Goal: Task Accomplishment & Management: Use online tool/utility

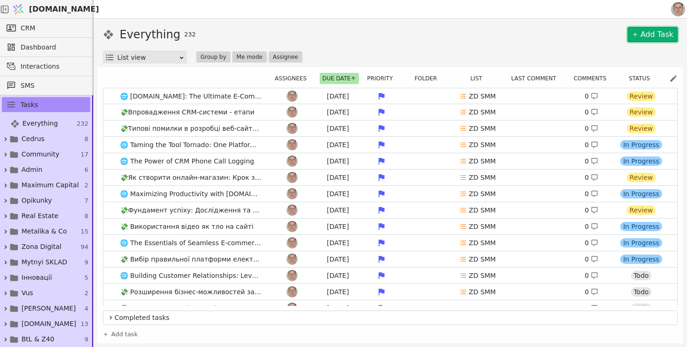
click at [658, 35] on link "Add Task" at bounding box center [653, 34] width 50 height 15
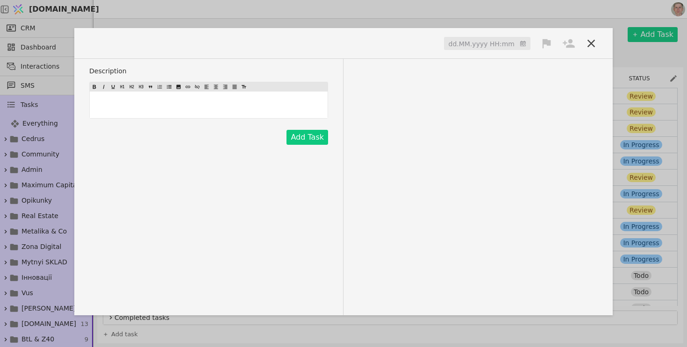
click at [126, 39] on span at bounding box center [117, 43] width 56 height 15
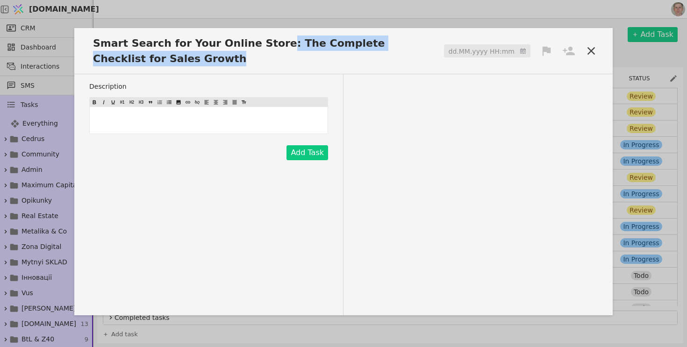
drag, startPoint x: 258, startPoint y: 43, endPoint x: 287, endPoint y: 76, distance: 44.0
click at [287, 77] on div "Smart Search for Your Online Store: The Complete Checklist for Sales Growth dd.…" at bounding box center [343, 171] width 538 height 287
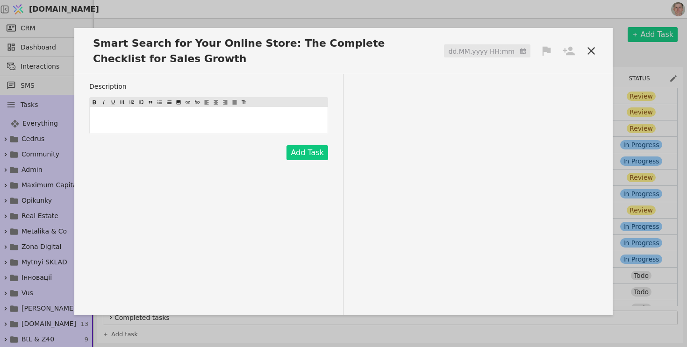
click at [482, 50] on input at bounding box center [487, 51] width 86 height 14
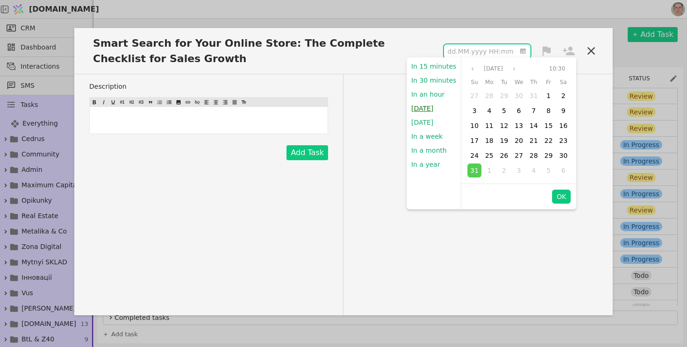
click at [428, 109] on button "[DATE]" at bounding box center [422, 108] width 31 height 14
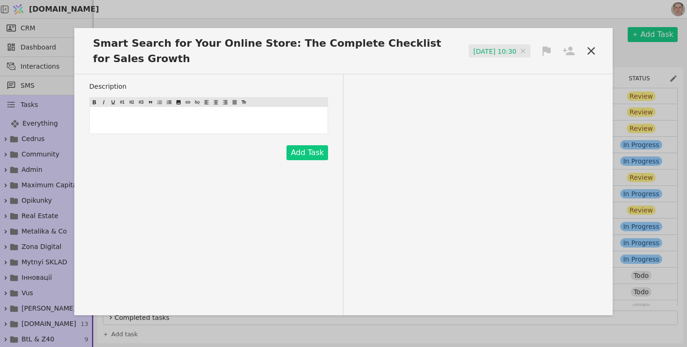
click at [548, 51] on icon at bounding box center [547, 51] width 8 height 9
click at [535, 67] on div "High" at bounding box center [514, 68] width 93 height 15
click at [571, 52] on icon at bounding box center [569, 51] width 12 height 9
click at [544, 92] on div "Роман" at bounding box center [537, 86] width 93 height 17
click at [432, 110] on div "Description ﻿ Add Task" at bounding box center [343, 194] width 538 height 241
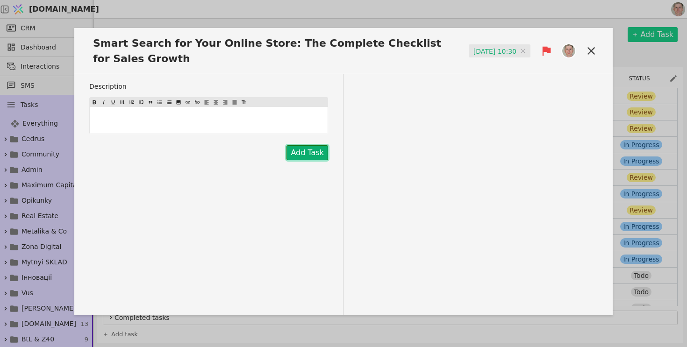
click at [312, 153] on button "Add Task" at bounding box center [307, 152] width 42 height 15
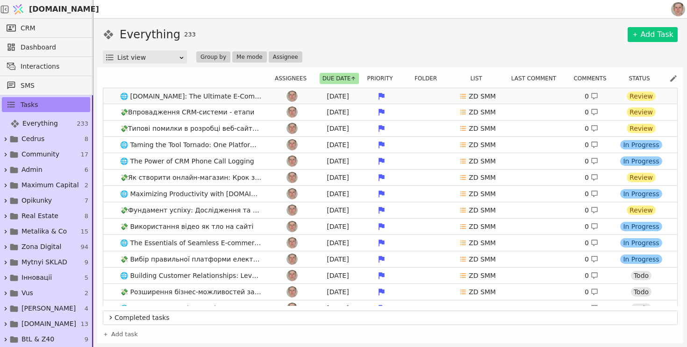
click at [149, 98] on span "🌐 [DOMAIN_NAME]: The Ultimate E-Commerce Solution - Combining the Best of SaaS …" at bounding box center [191, 97] width 150 height 14
click at [103, 93] on link "🌐 [DOMAIN_NAME]: The Ultimate E-Commerce Solution - Combining the Best of SaaS …" at bounding box center [390, 96] width 574 height 16
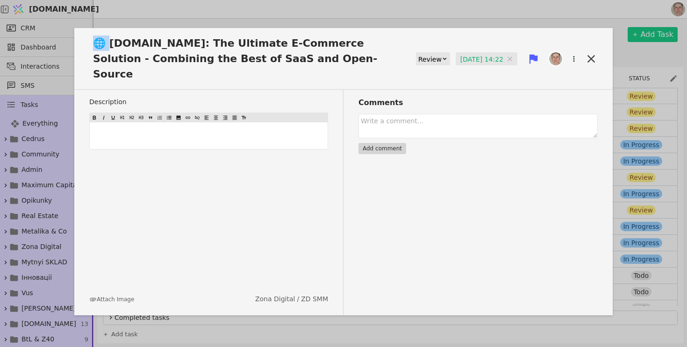
drag, startPoint x: 107, startPoint y: 40, endPoint x: 67, endPoint y: 37, distance: 40.3
click at [67, 37] on div "🌐 [DOMAIN_NAME]: The Ultimate E-Commerce Solution - Combining the Best of SaaS …" at bounding box center [343, 173] width 687 height 347
copy span "🌐 S"
click at [594, 55] on icon at bounding box center [590, 58] width 7 height 7
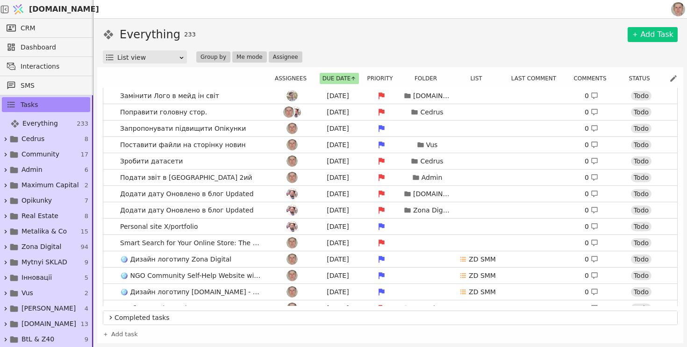
scroll to position [1980, 0]
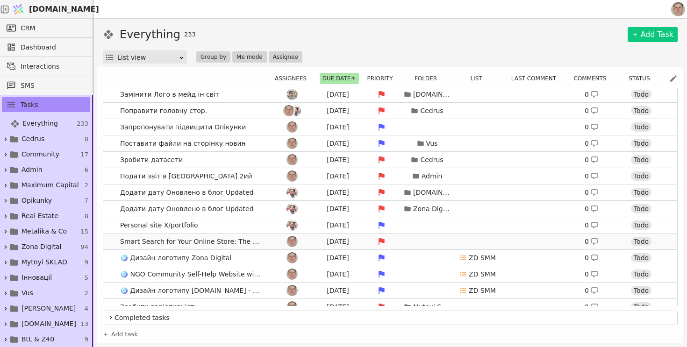
click at [112, 243] on link "Smart Search for Your Online Store: The Complete Checklist for Sales Growth [DA…" at bounding box center [390, 242] width 574 height 16
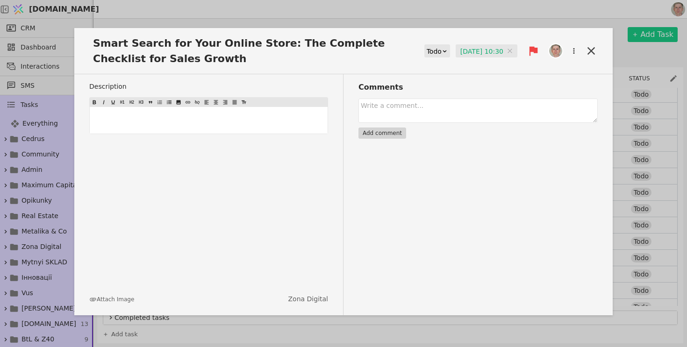
click at [94, 38] on span "Smart Search for Your Online Store: The Complete Checklist for Sales Growth" at bounding box center [246, 51] width 314 height 31
paste span
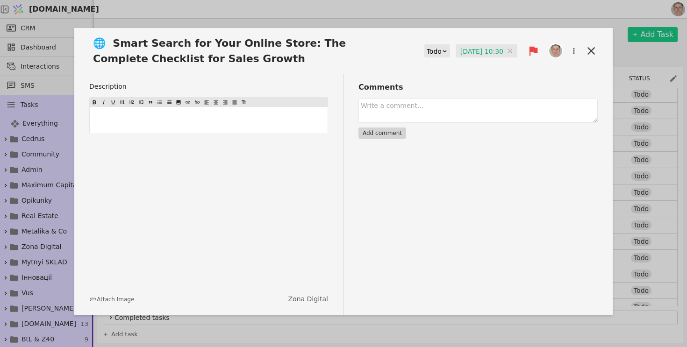
click at [431, 55] on div "Todo" at bounding box center [434, 51] width 15 height 13
click at [438, 75] on div "In Progress" at bounding box center [434, 78] width 39 height 14
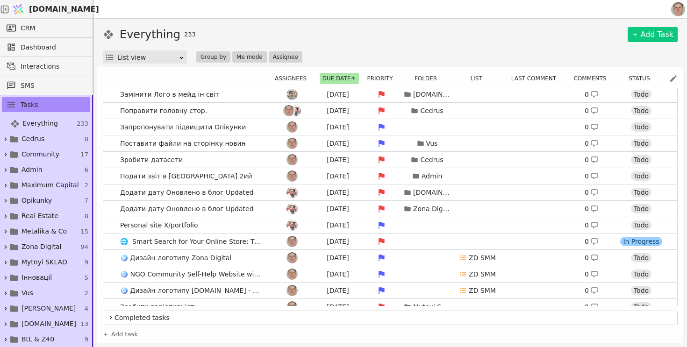
click at [550, 39] on div "Everything 233 Add Task" at bounding box center [390, 34] width 575 height 17
